Goal: Information Seeking & Learning: Learn about a topic

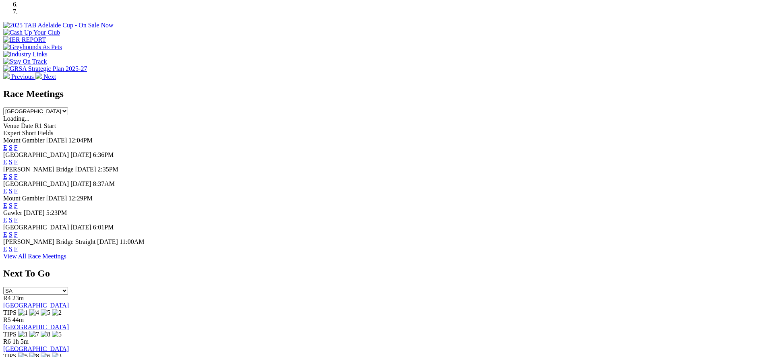
scroll to position [338, 0]
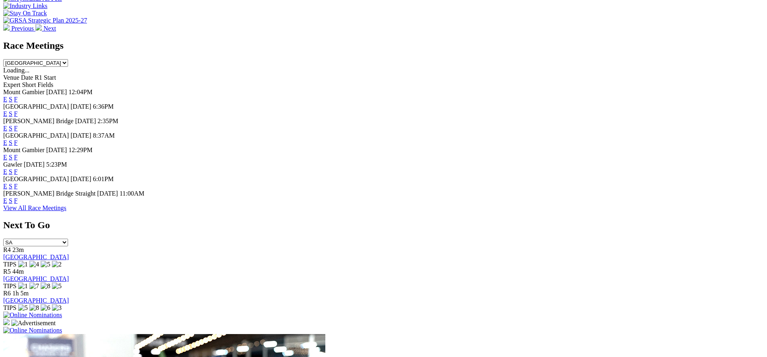
click at [66, 211] on link "View All Race Meetings" at bounding box center [34, 208] width 63 height 7
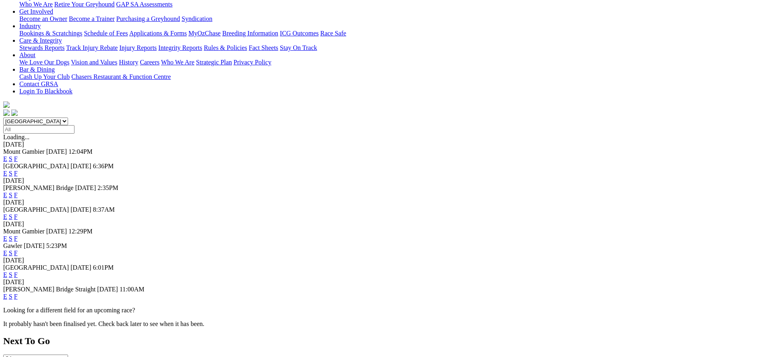
scroll to position [193, 0]
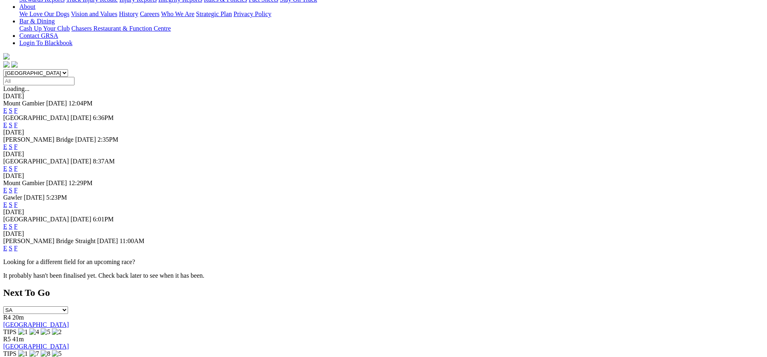
click at [11, 357] on span "R6" at bounding box center [7, 360] width 8 height 7
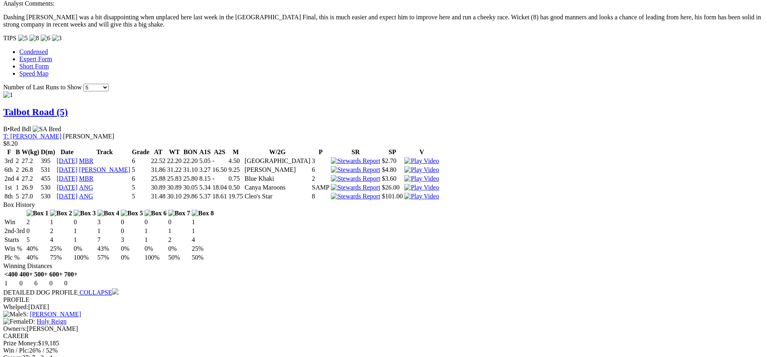
scroll to position [773, 0]
